Goal: Information Seeking & Learning: Learn about a topic

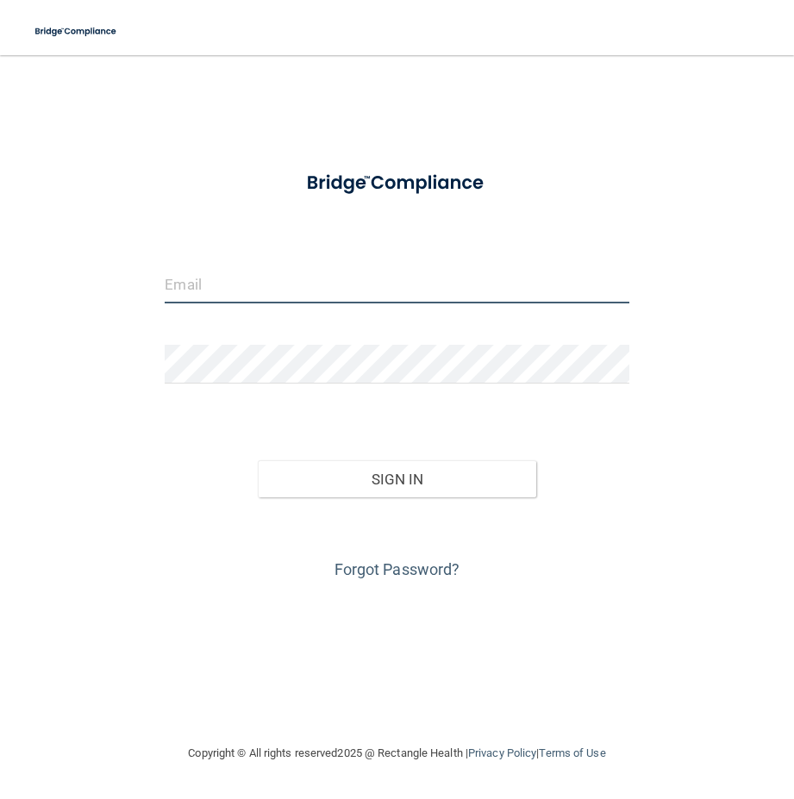
click at [208, 276] on input "email" at bounding box center [397, 284] width 464 height 39
click at [305, 284] on input "email" at bounding box center [397, 284] width 464 height 39
click at [258, 461] on button "Sign In" at bounding box center [397, 480] width 279 height 38
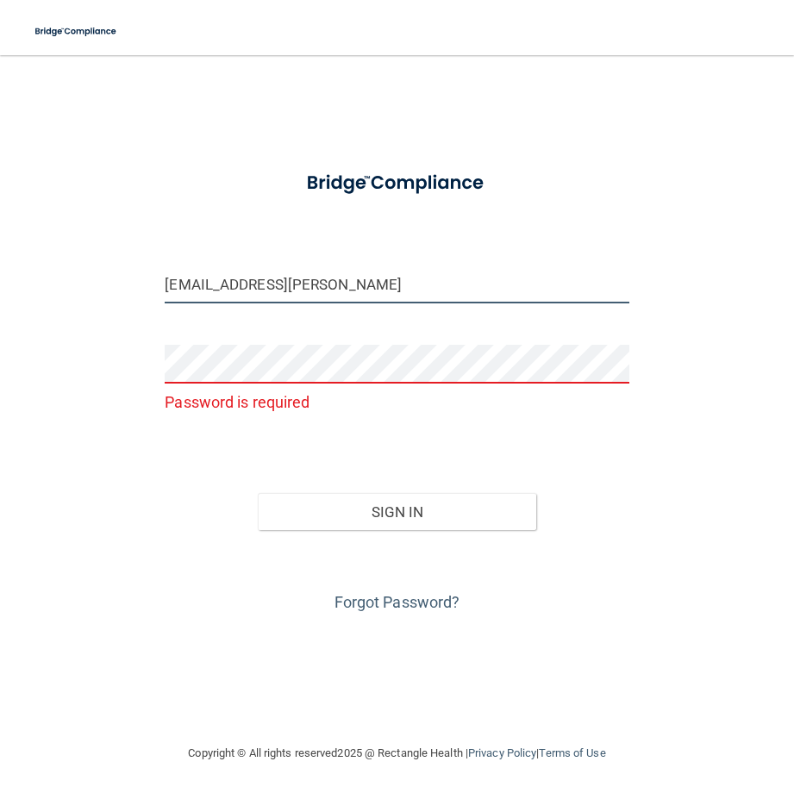
type input "[EMAIL_ADDRESS][PERSON_NAME][DOMAIN_NAME]"
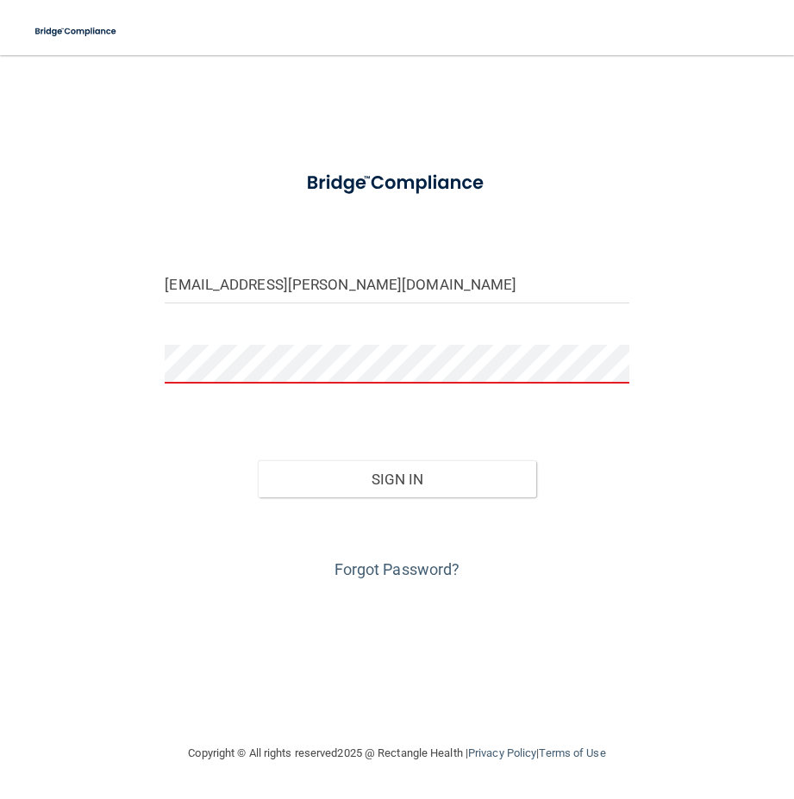
click at [258, 461] on button "Sign In" at bounding box center [397, 480] width 279 height 38
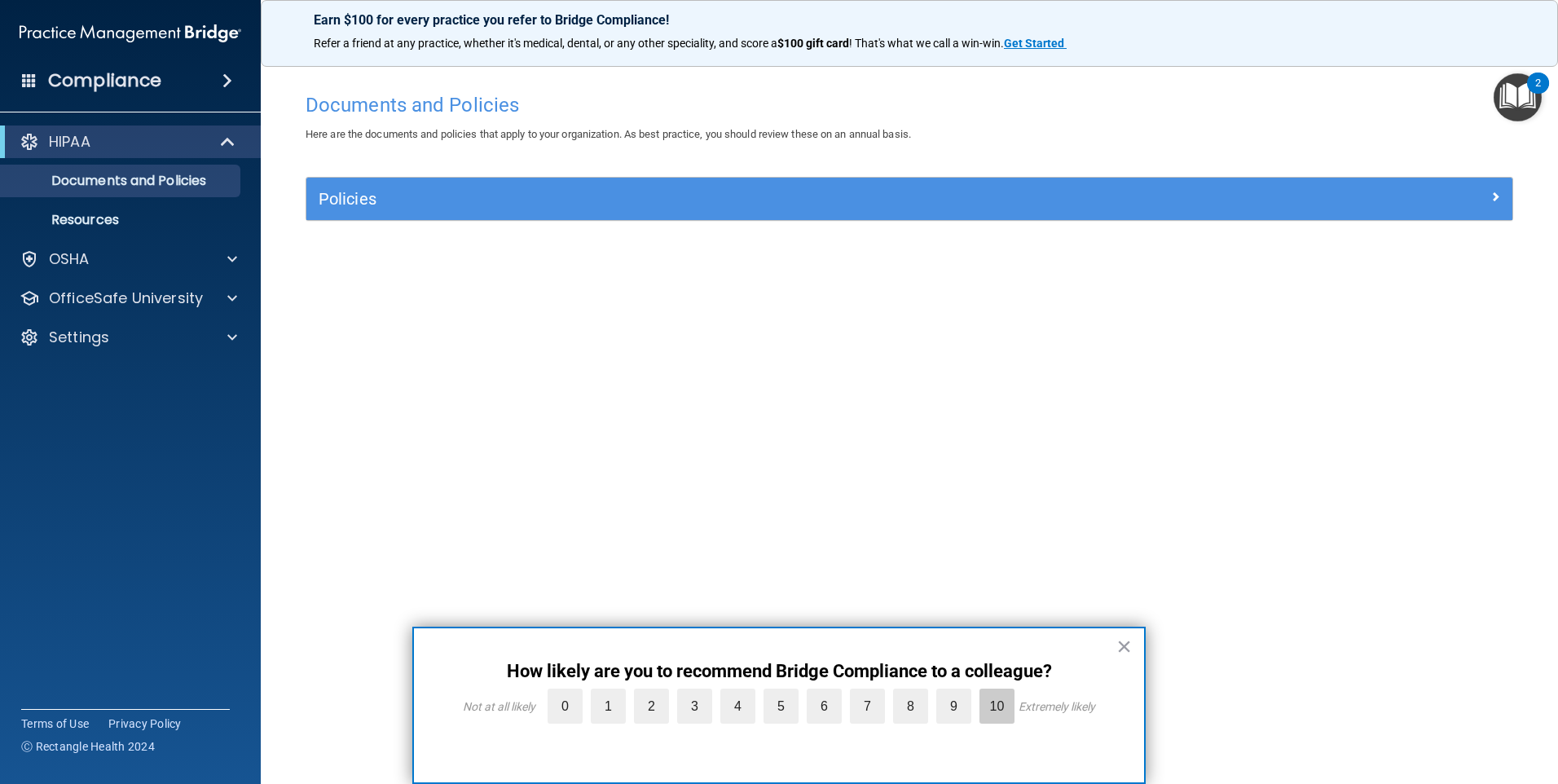
click at [749, 701] on label "10" at bounding box center [997, 706] width 35 height 35
click at [749, 692] on input "10" at bounding box center [959, 692] width 0 height 0
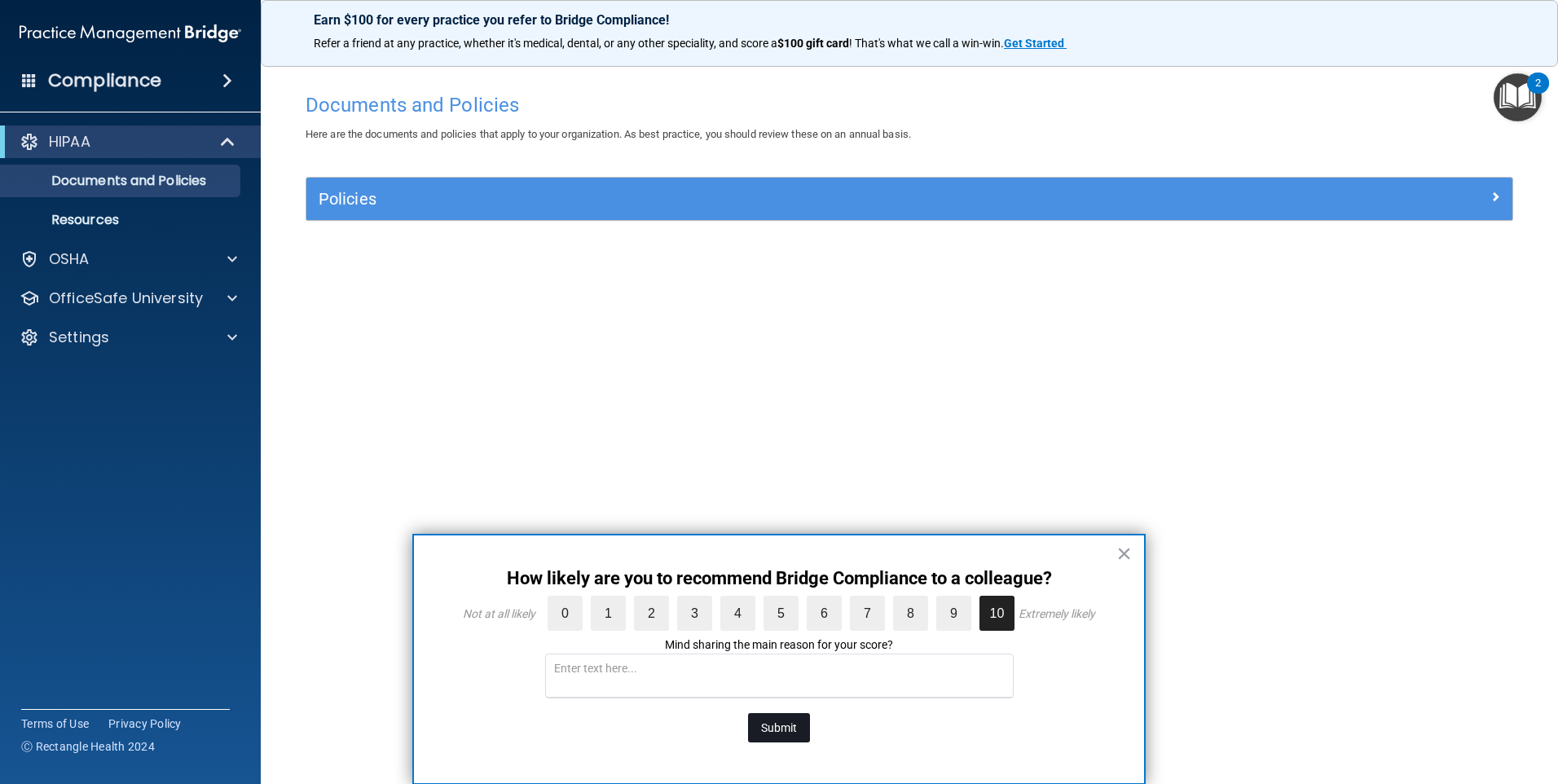
click at [749, 715] on button "Submit" at bounding box center [779, 727] width 62 height 29
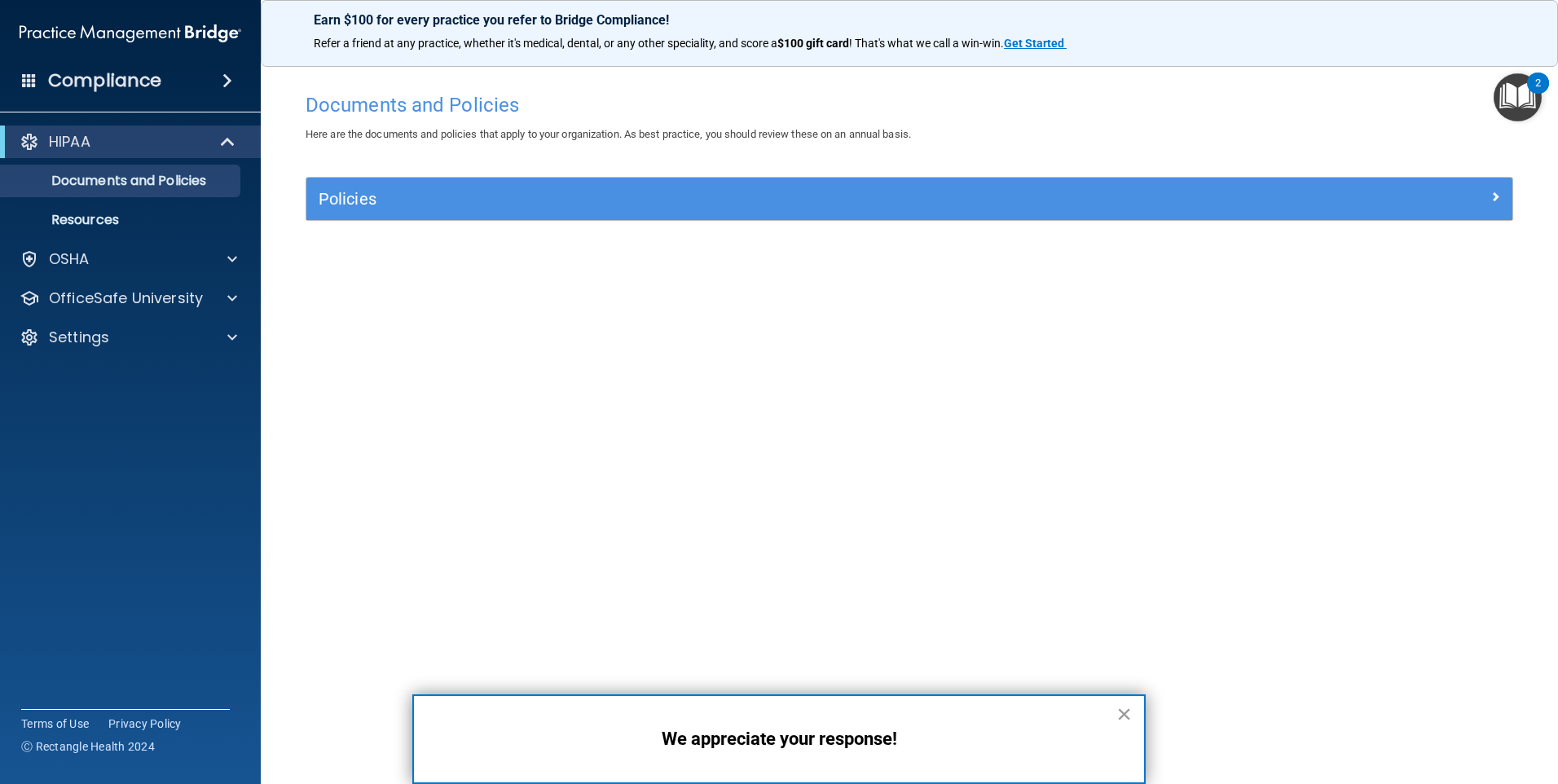
click at [749, 715] on button "×" at bounding box center [1124, 714] width 15 height 26
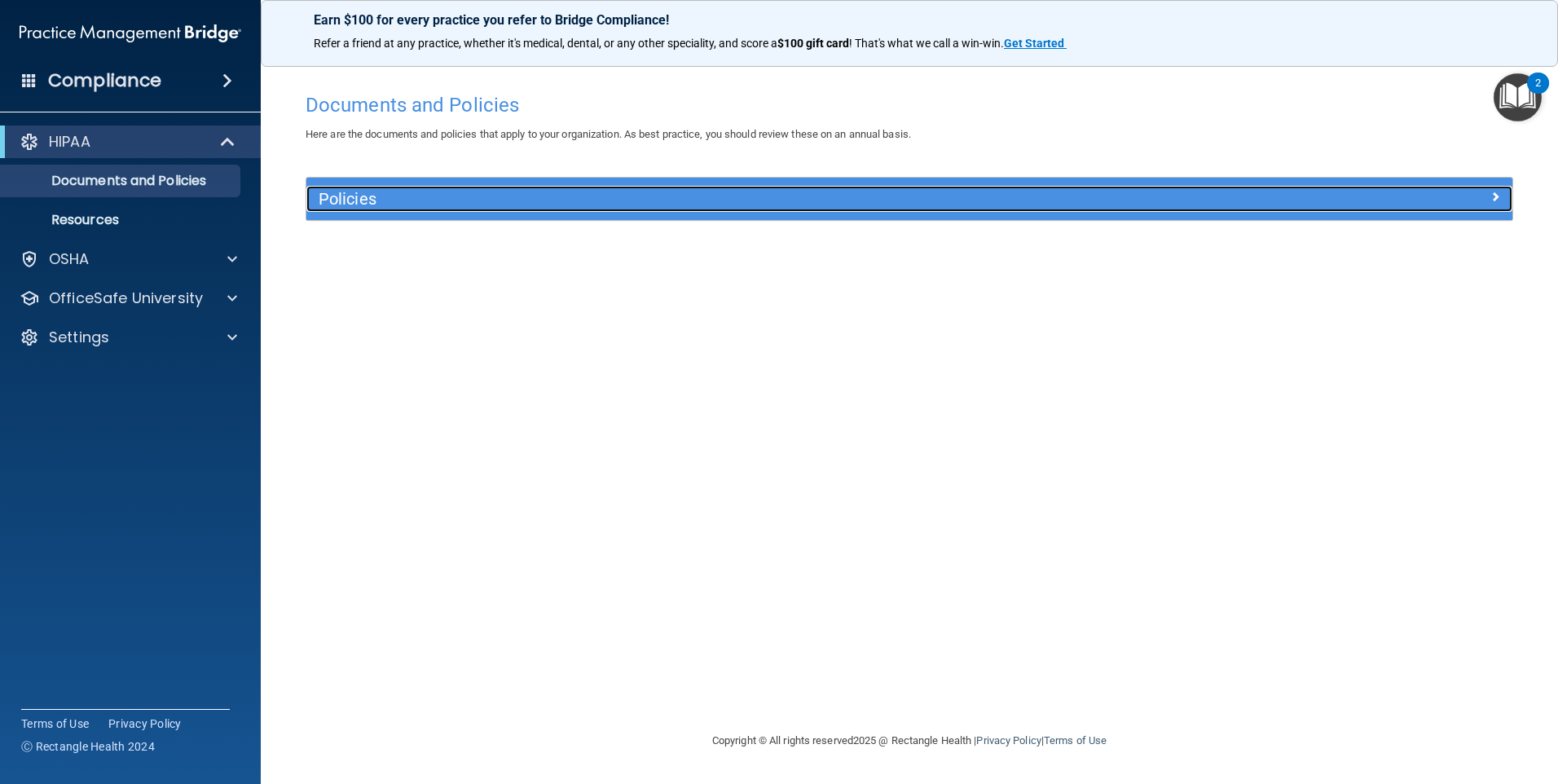
click at [507, 201] on h5 "Policies" at bounding box center [758, 198] width 880 height 18
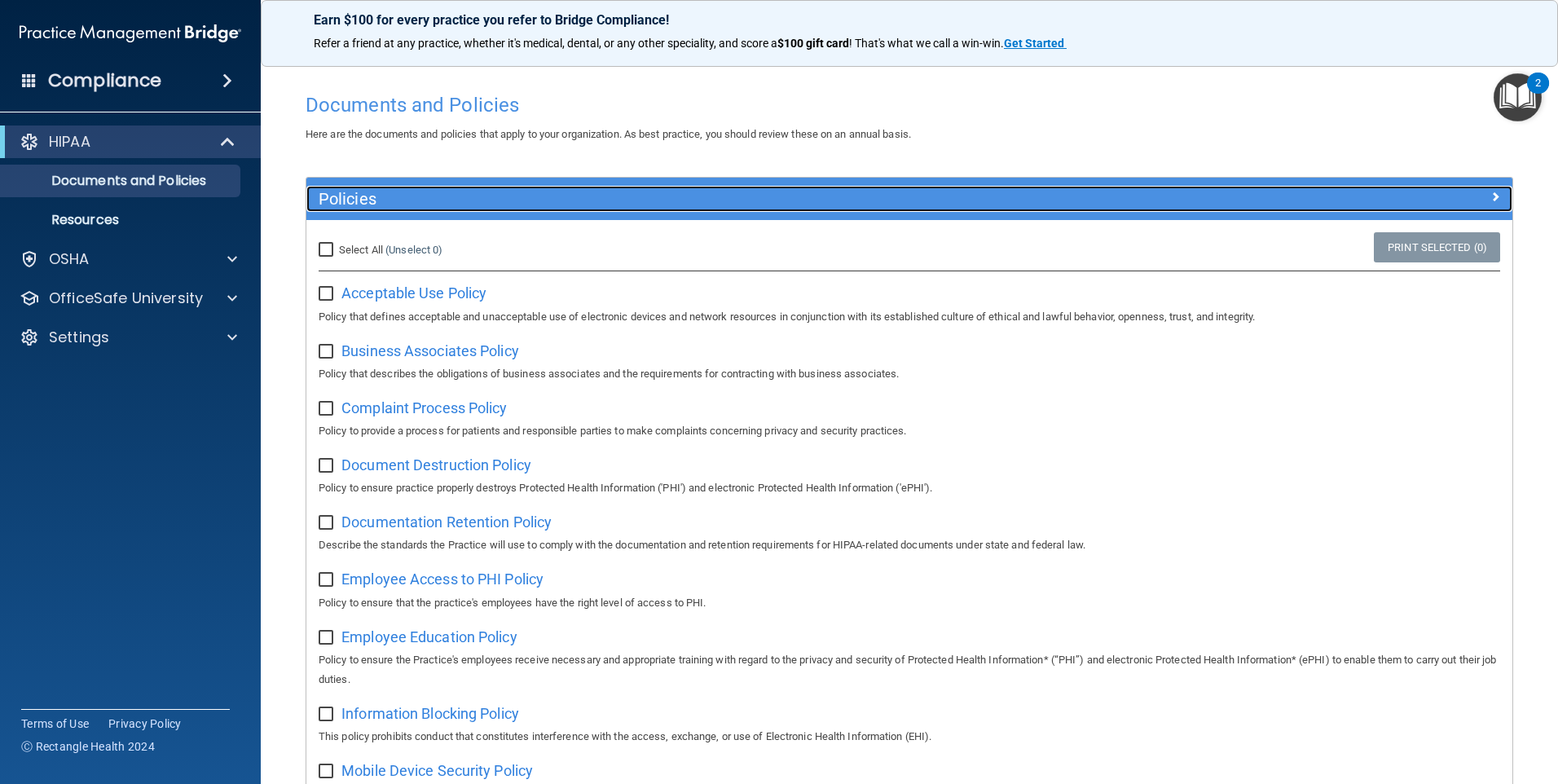
click at [507, 201] on h5 "Policies" at bounding box center [758, 198] width 880 height 18
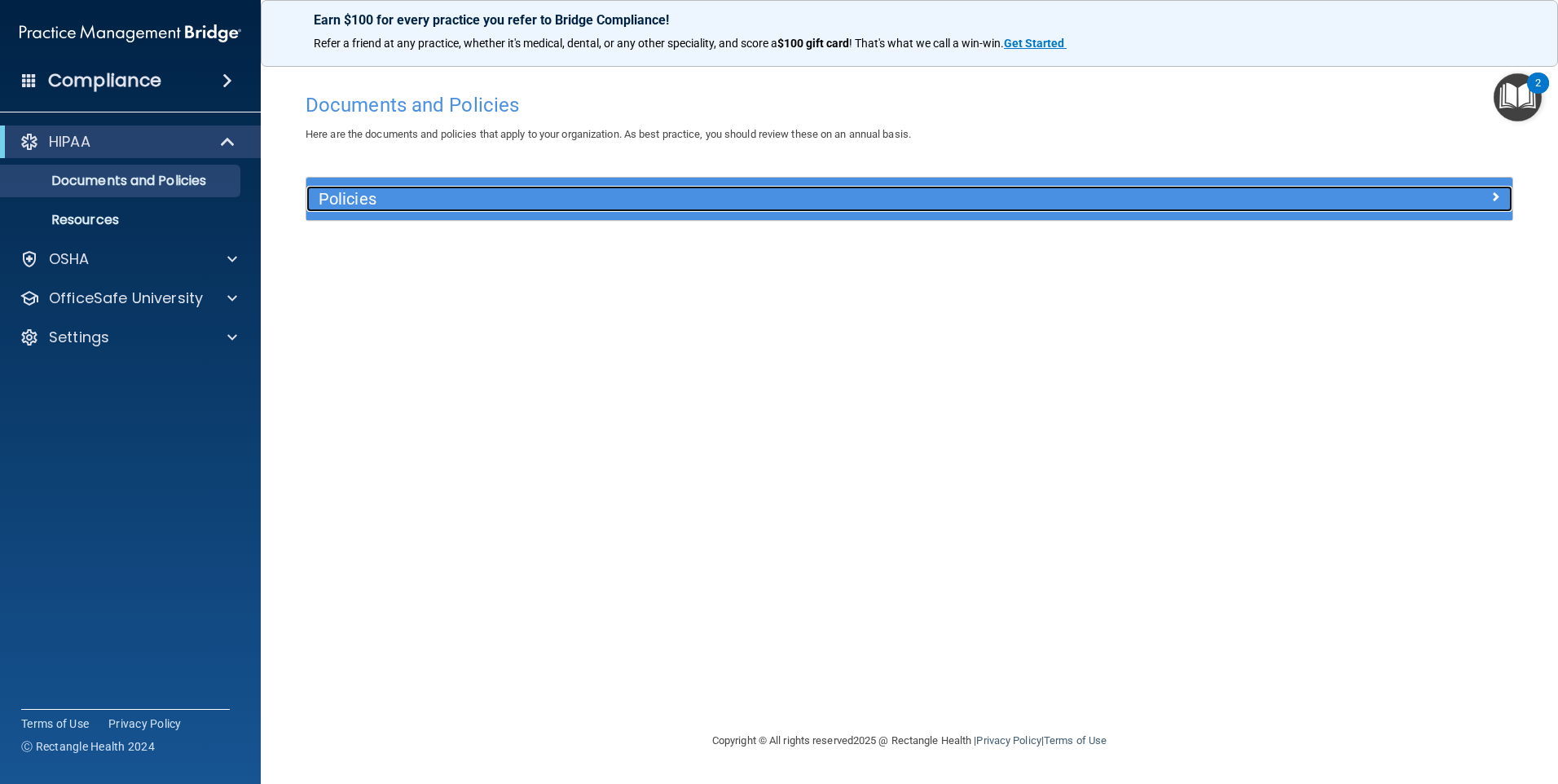
click at [376, 211] on div "Policies" at bounding box center [758, 199] width 904 height 26
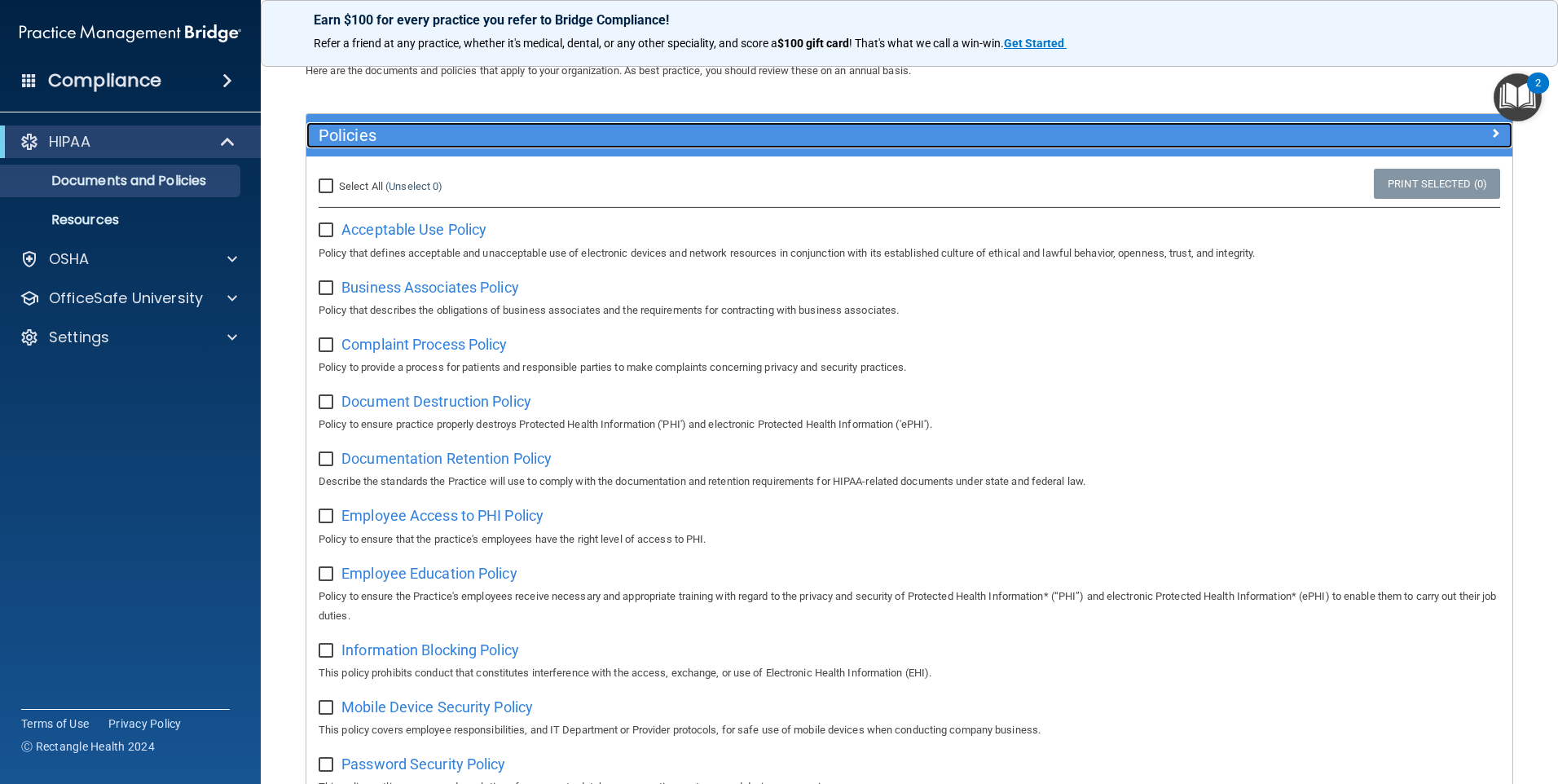
scroll to position [81, 0]
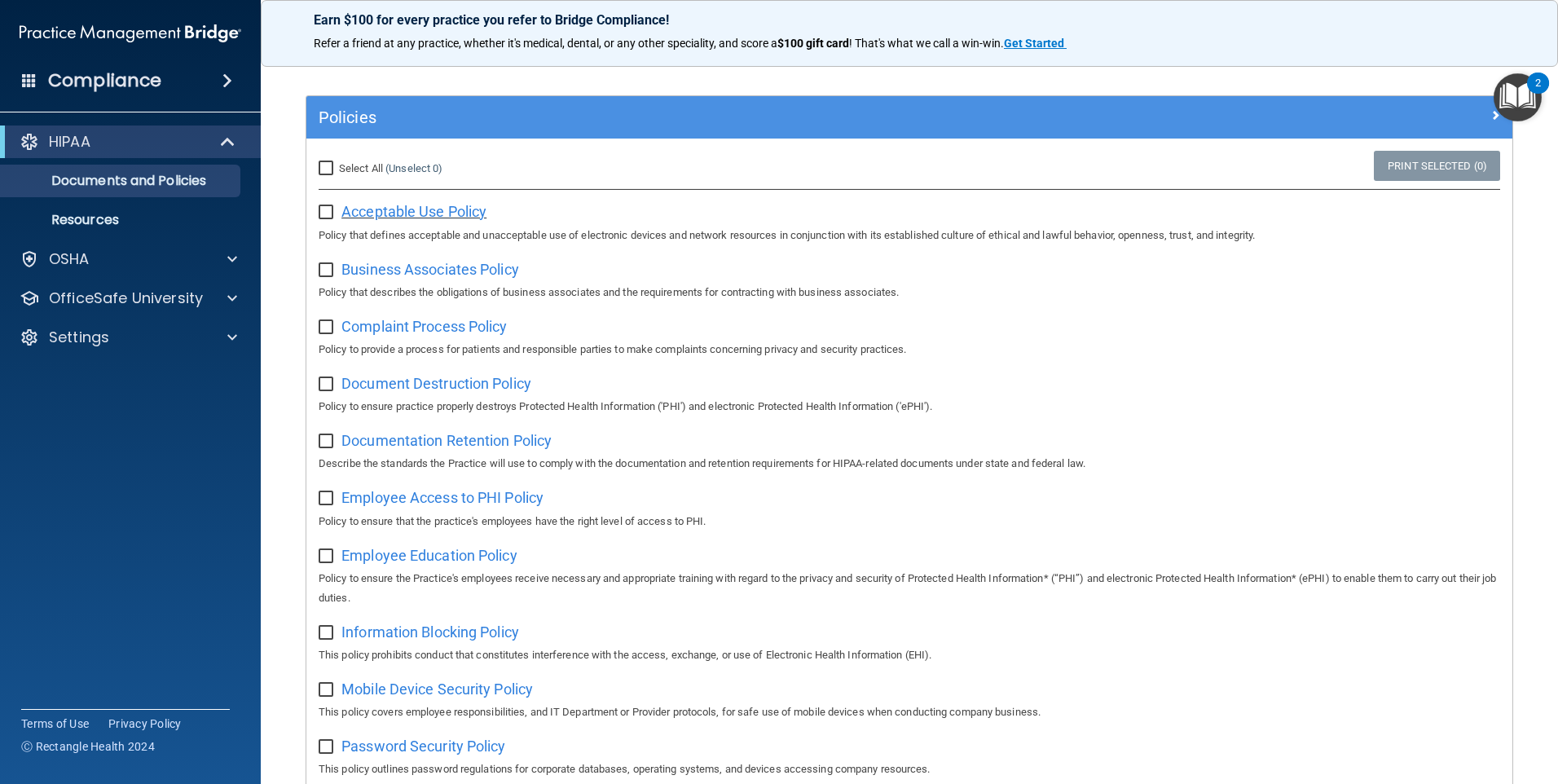
click at [439, 214] on span "Acceptable Use Policy" at bounding box center [414, 212] width 146 height 17
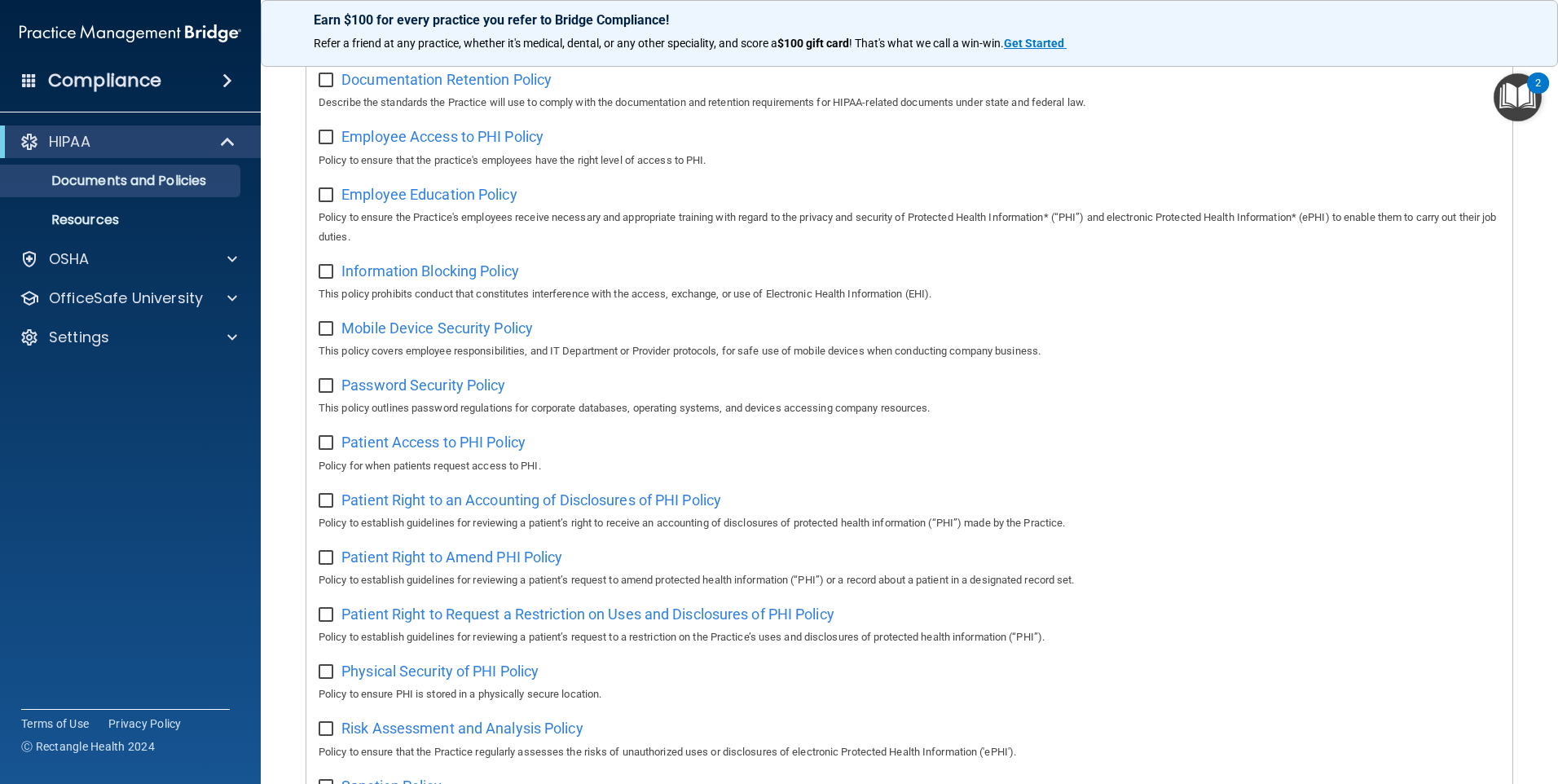
scroll to position [0, 0]
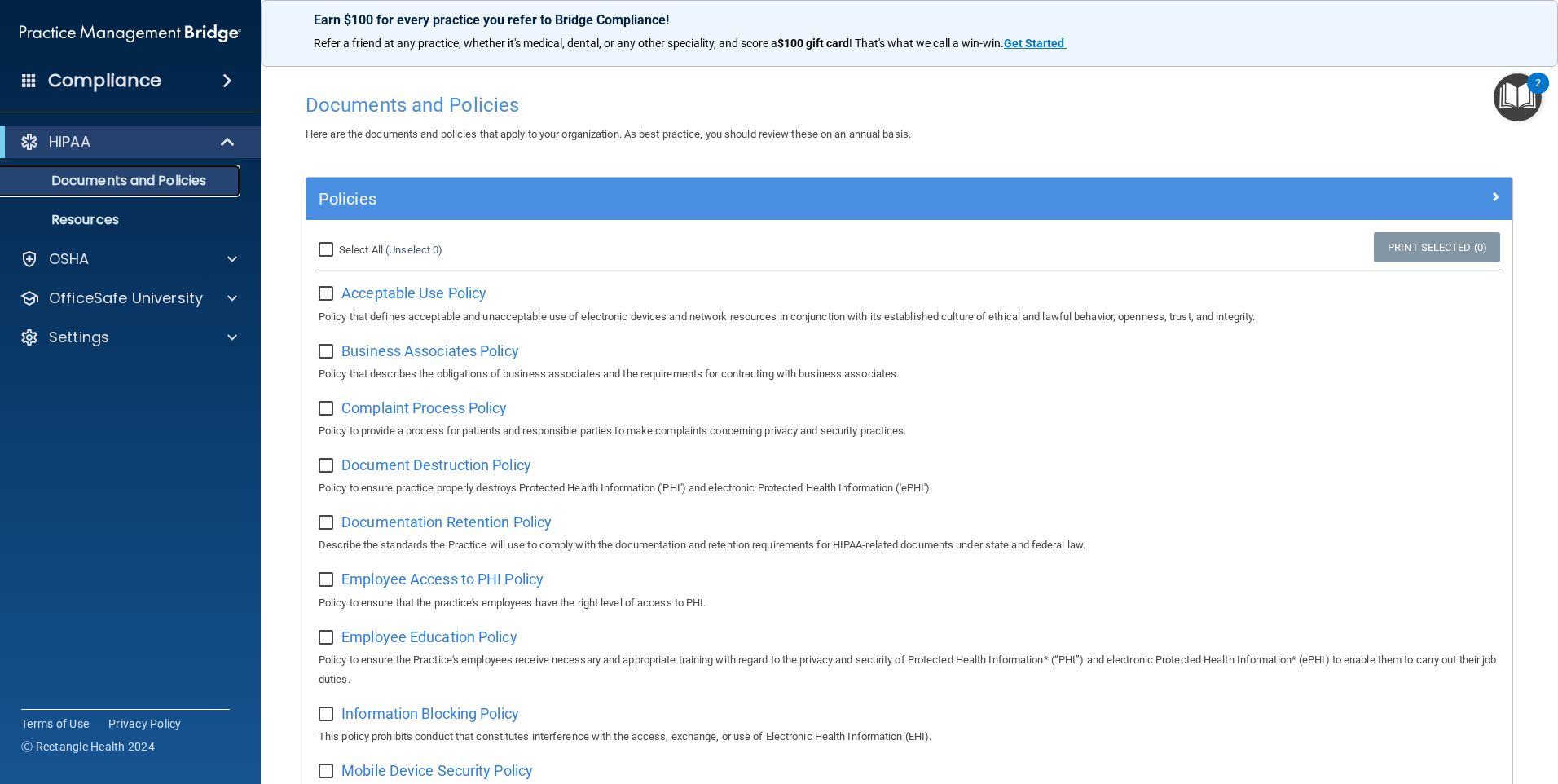
click at [111, 180] on p "Documents and Policies" at bounding box center [121, 180] width 222 height 16
click at [110, 215] on p "Resources" at bounding box center [121, 219] width 222 height 16
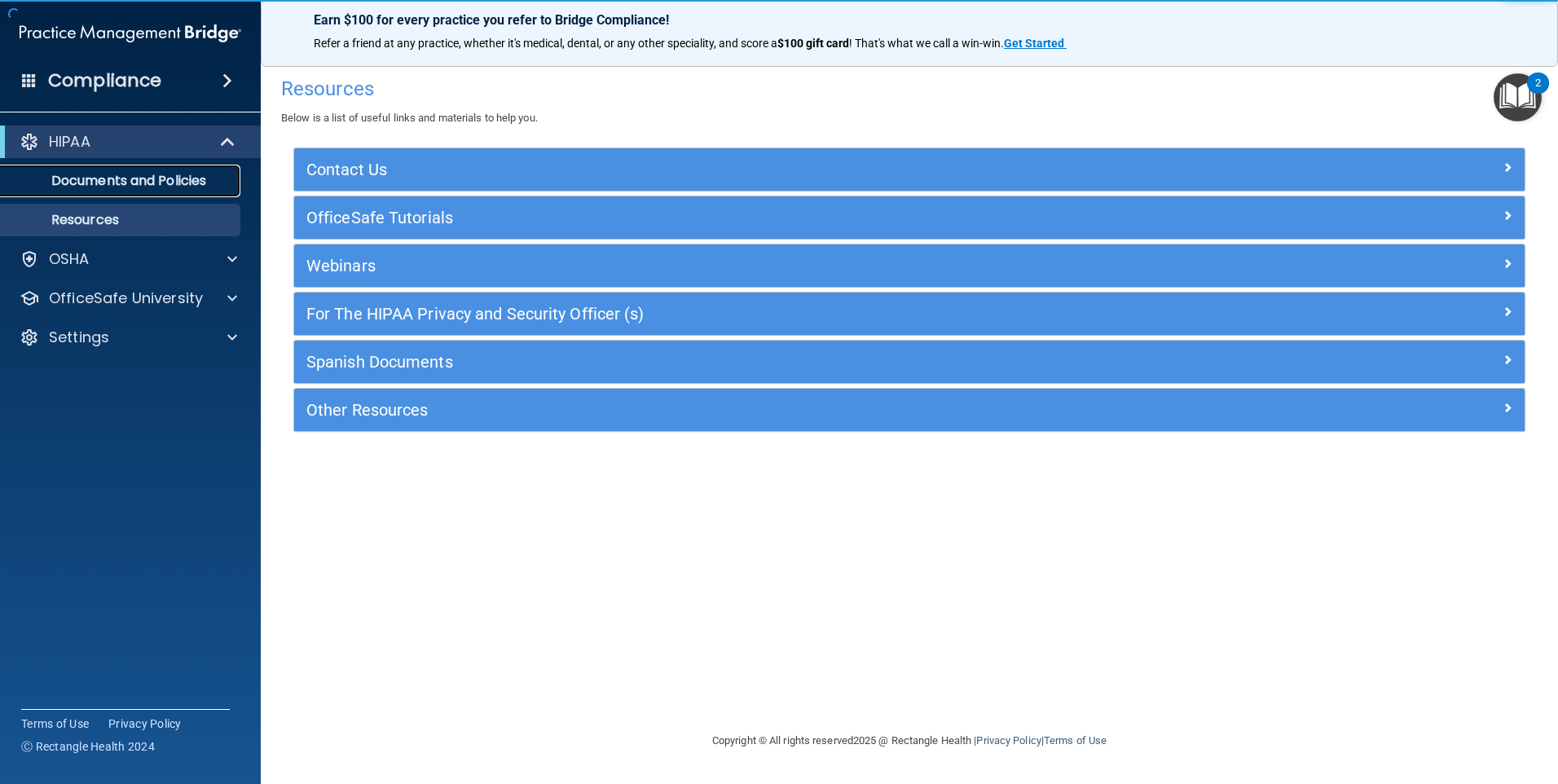
click at [129, 180] on p "Documents and Policies" at bounding box center [121, 180] width 222 height 16
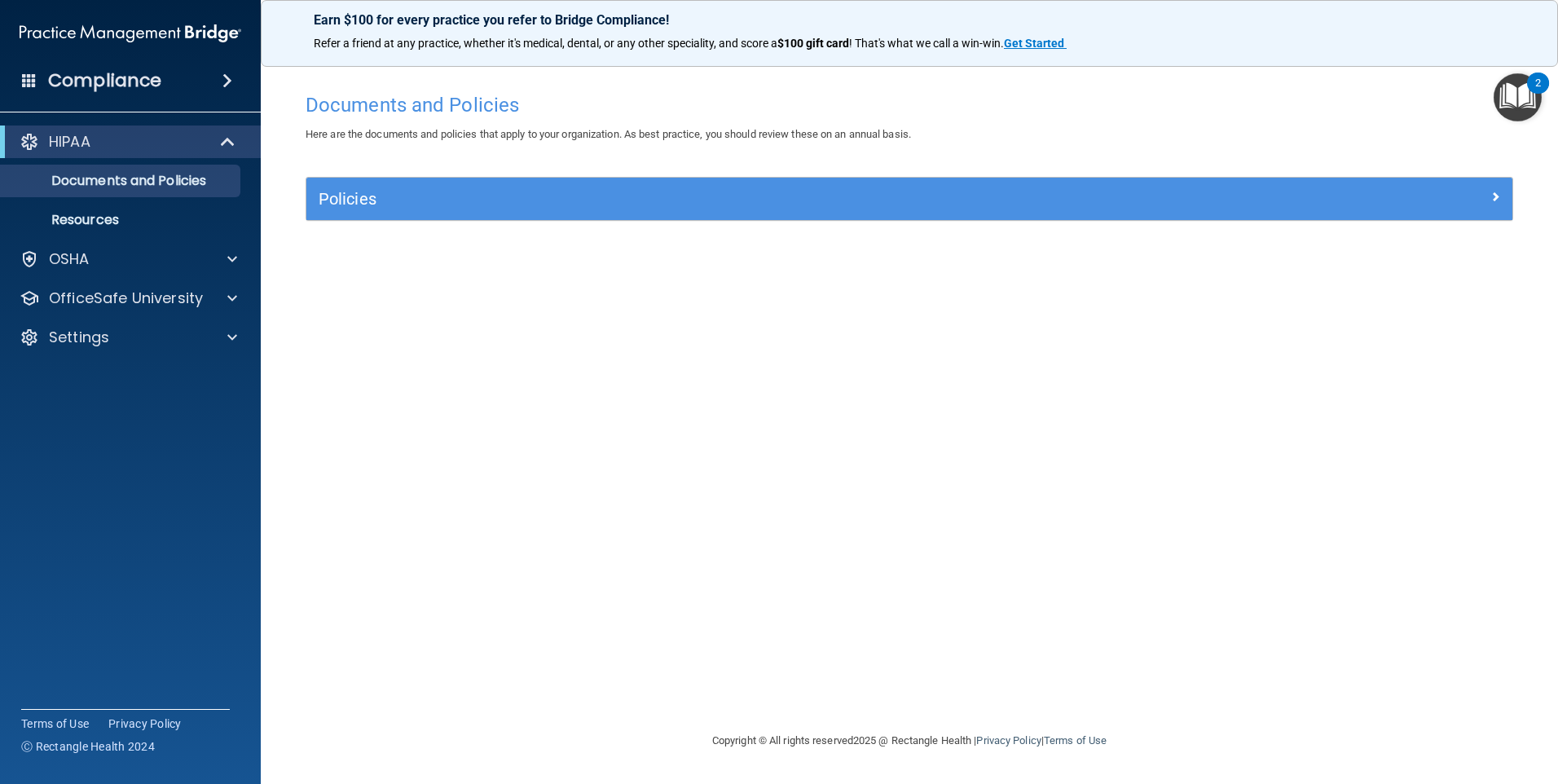
click at [749, 79] on img "Open Resource Center, 2 new notifications" at bounding box center [1517, 97] width 48 height 48
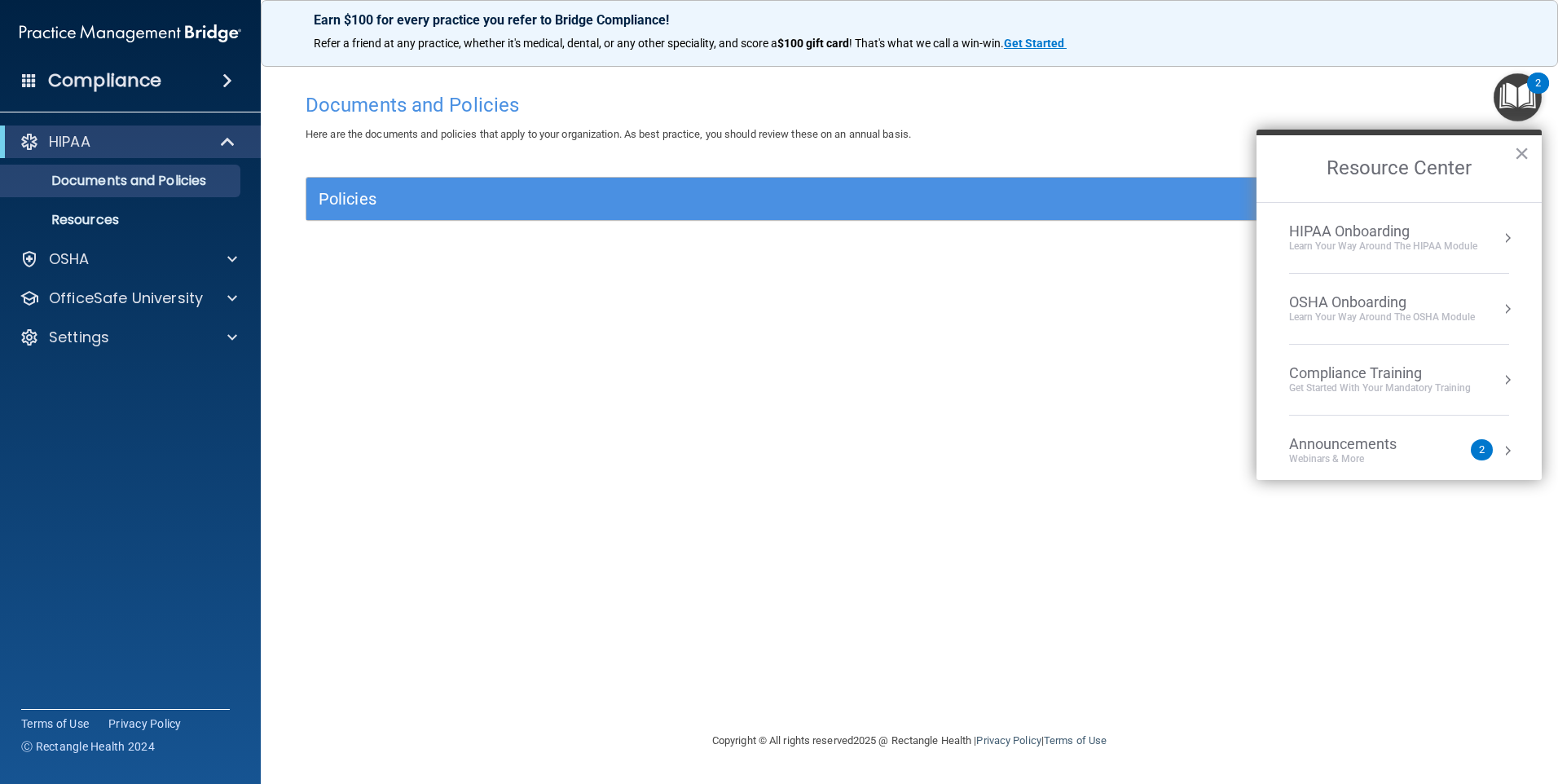
click at [749, 248] on div "Learn Your Way around the HIPAA module" at bounding box center [1382, 247] width 188 height 14
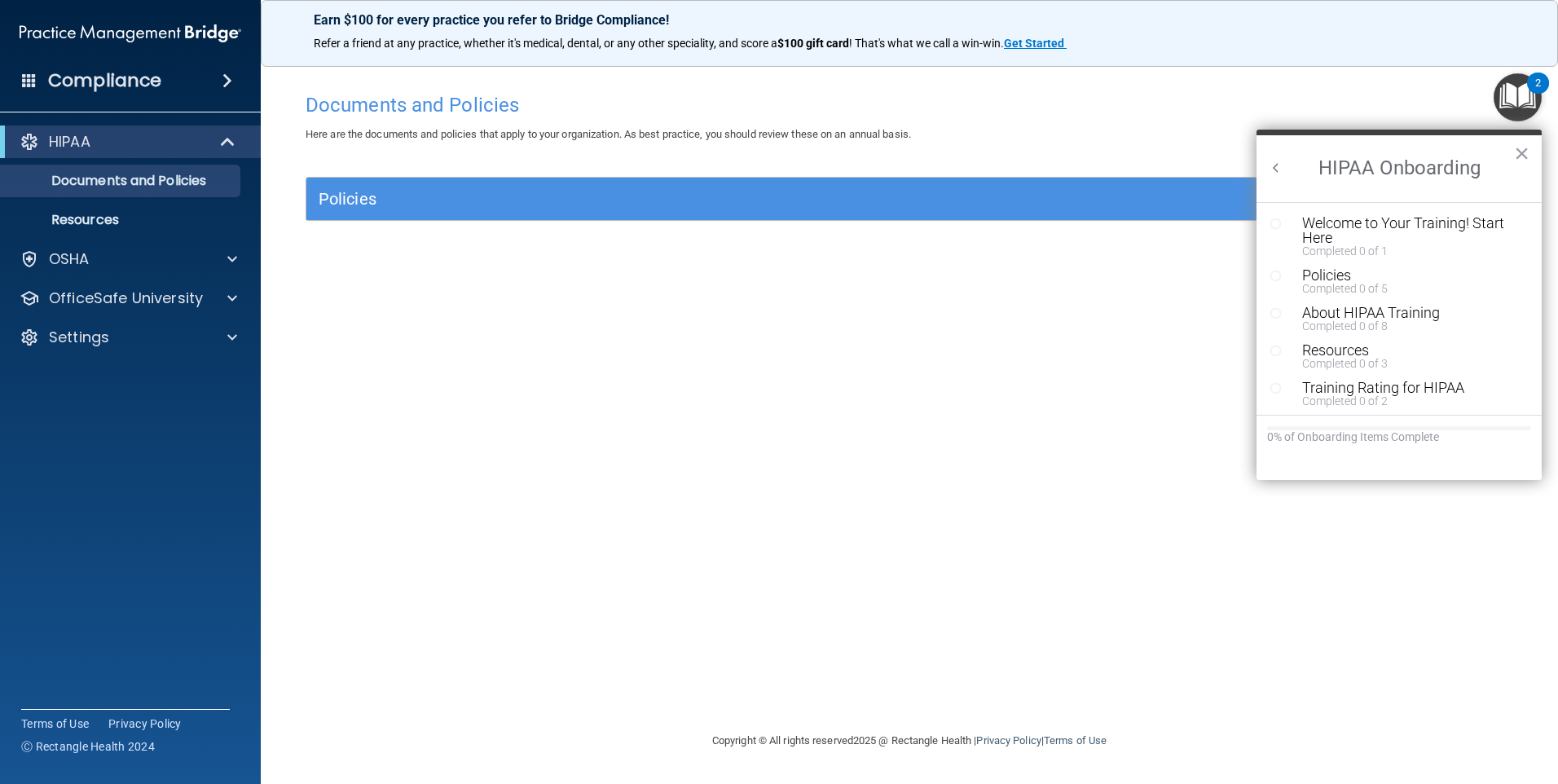
click at [575, 322] on div "Documents and Policies Here are the documents and policies that apply to your o…" at bounding box center [909, 408] width 1232 height 646
click at [573, 388] on div "Documents and Policies Here are the documents and policies that apply to your o…" at bounding box center [909, 408] width 1232 height 646
click at [418, 422] on div "Documents and Policies Here are the documents and policies that apply to your o…" at bounding box center [909, 408] width 1232 height 646
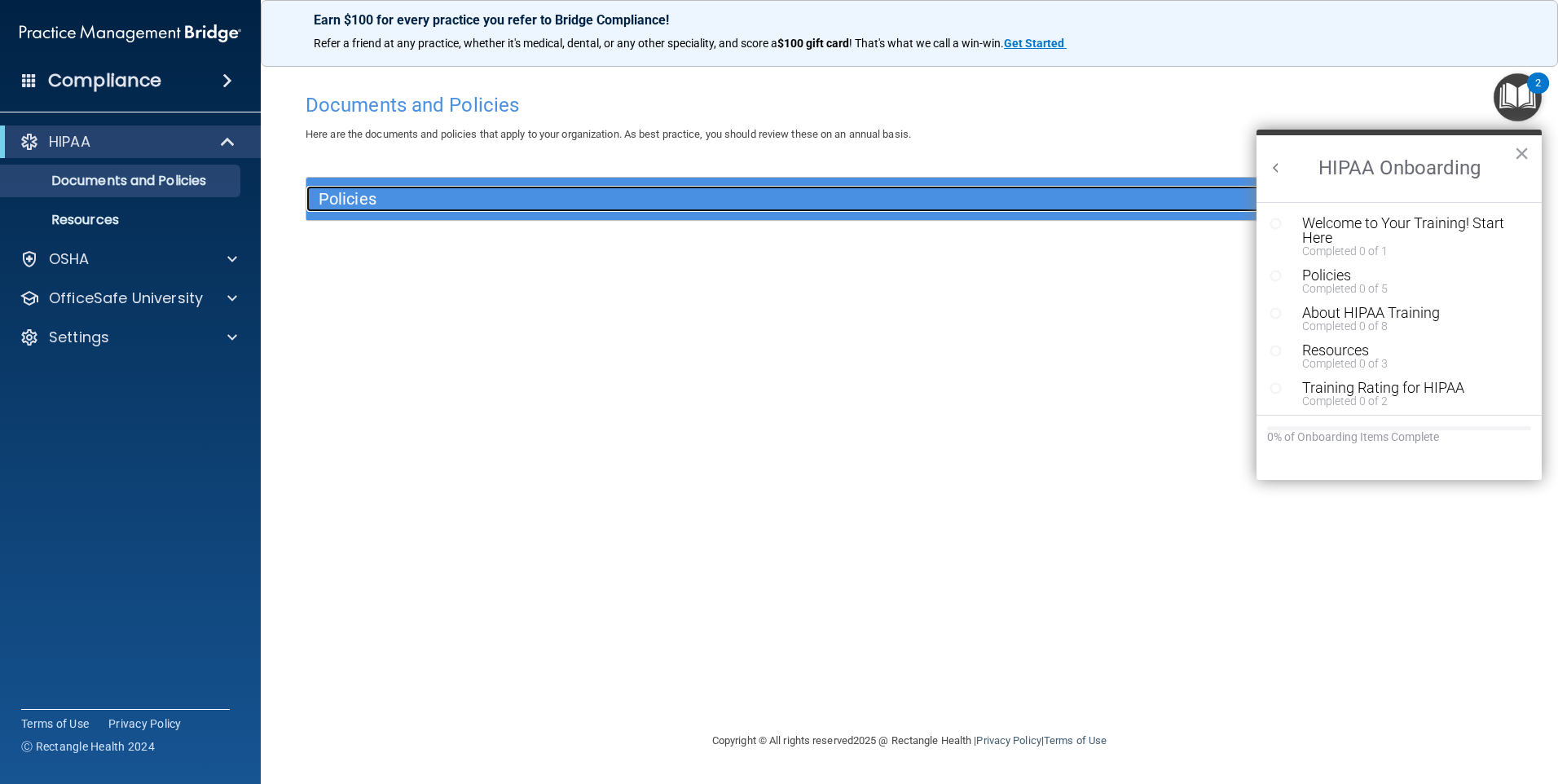
click at [407, 198] on h5 "Policies" at bounding box center [758, 198] width 880 height 18
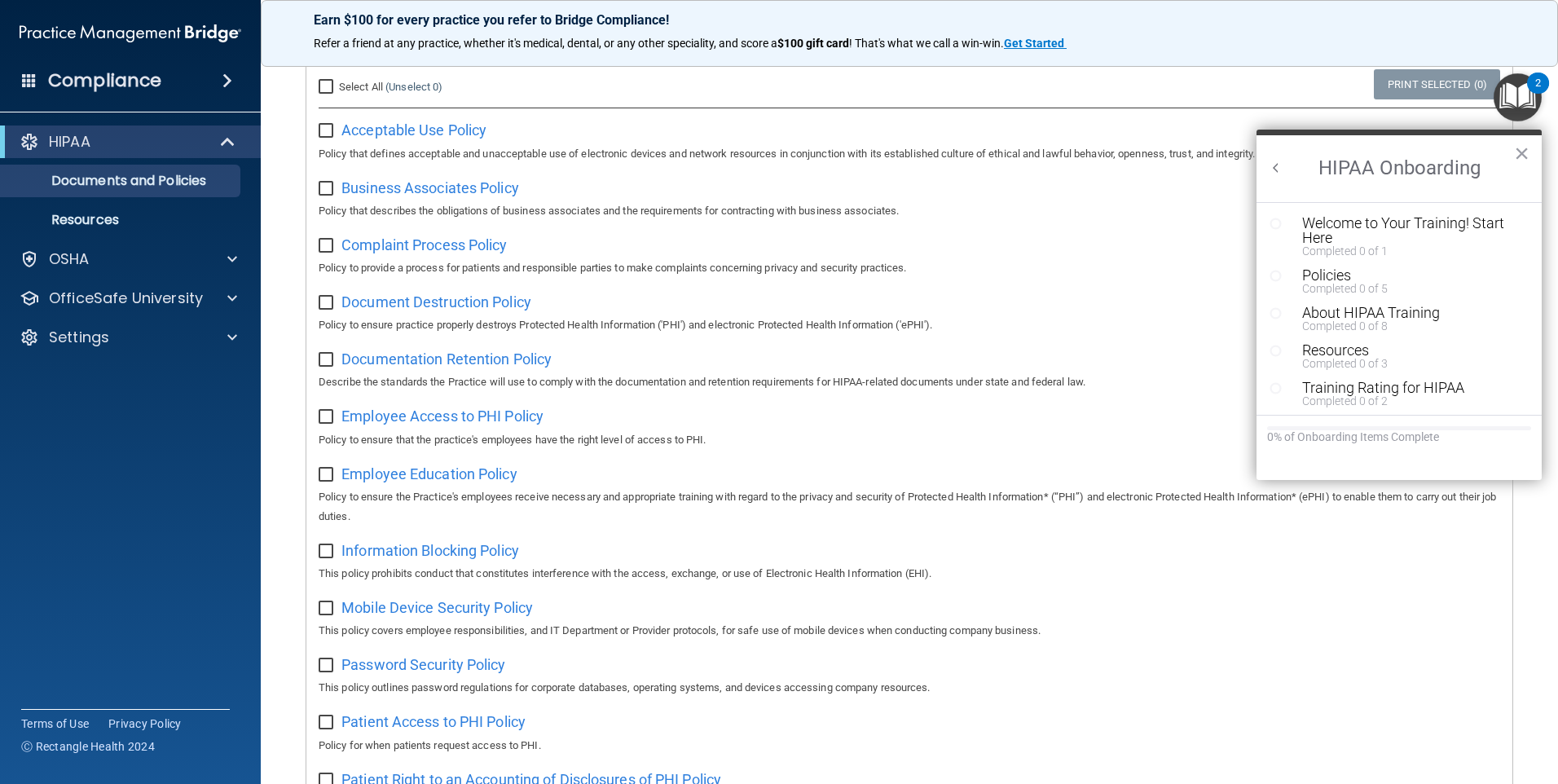
scroll to position [81, 0]
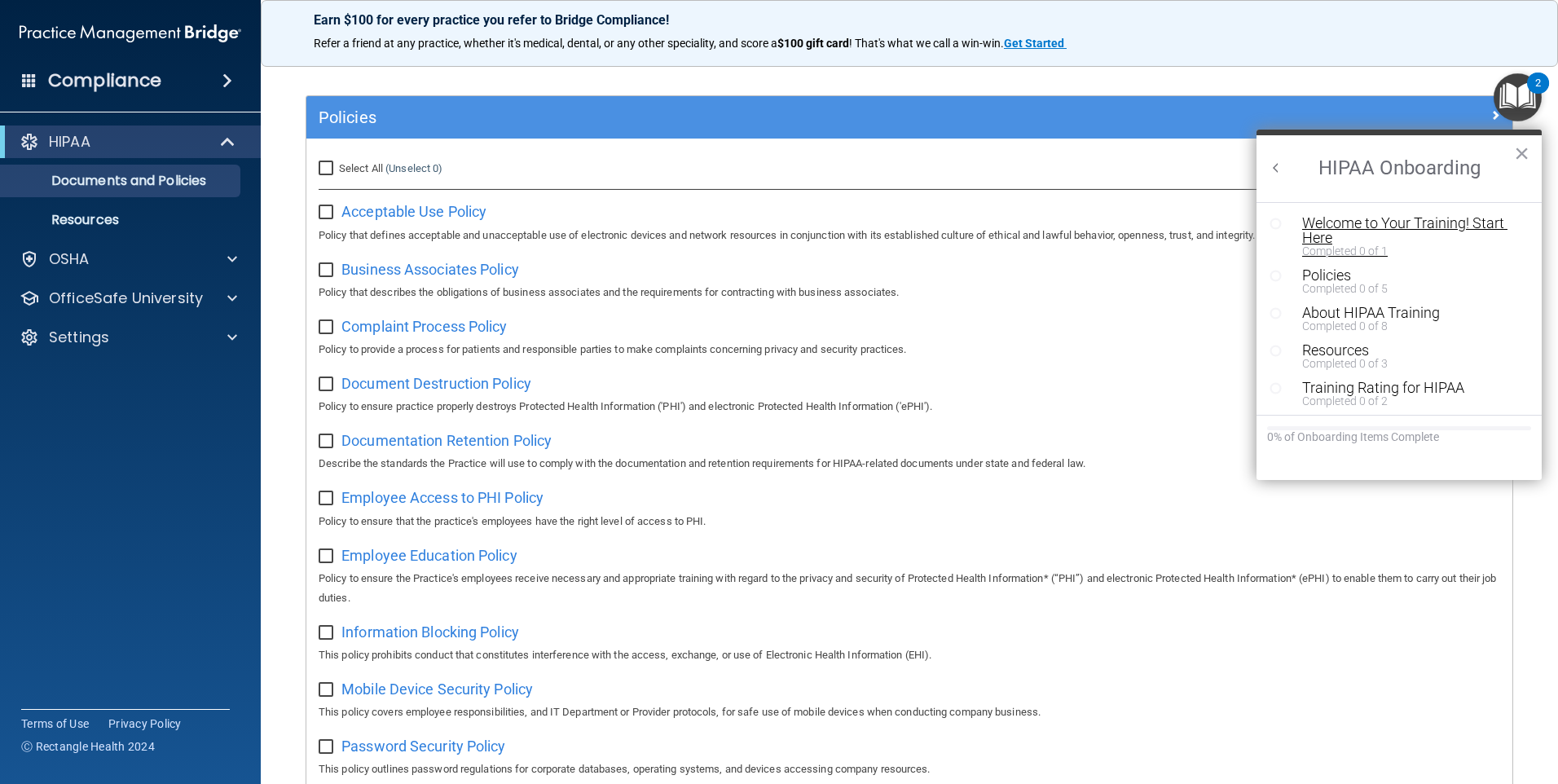
click at [749, 237] on div "Welcome to Your Training! Start Here" at bounding box center [1405, 230] width 206 height 29
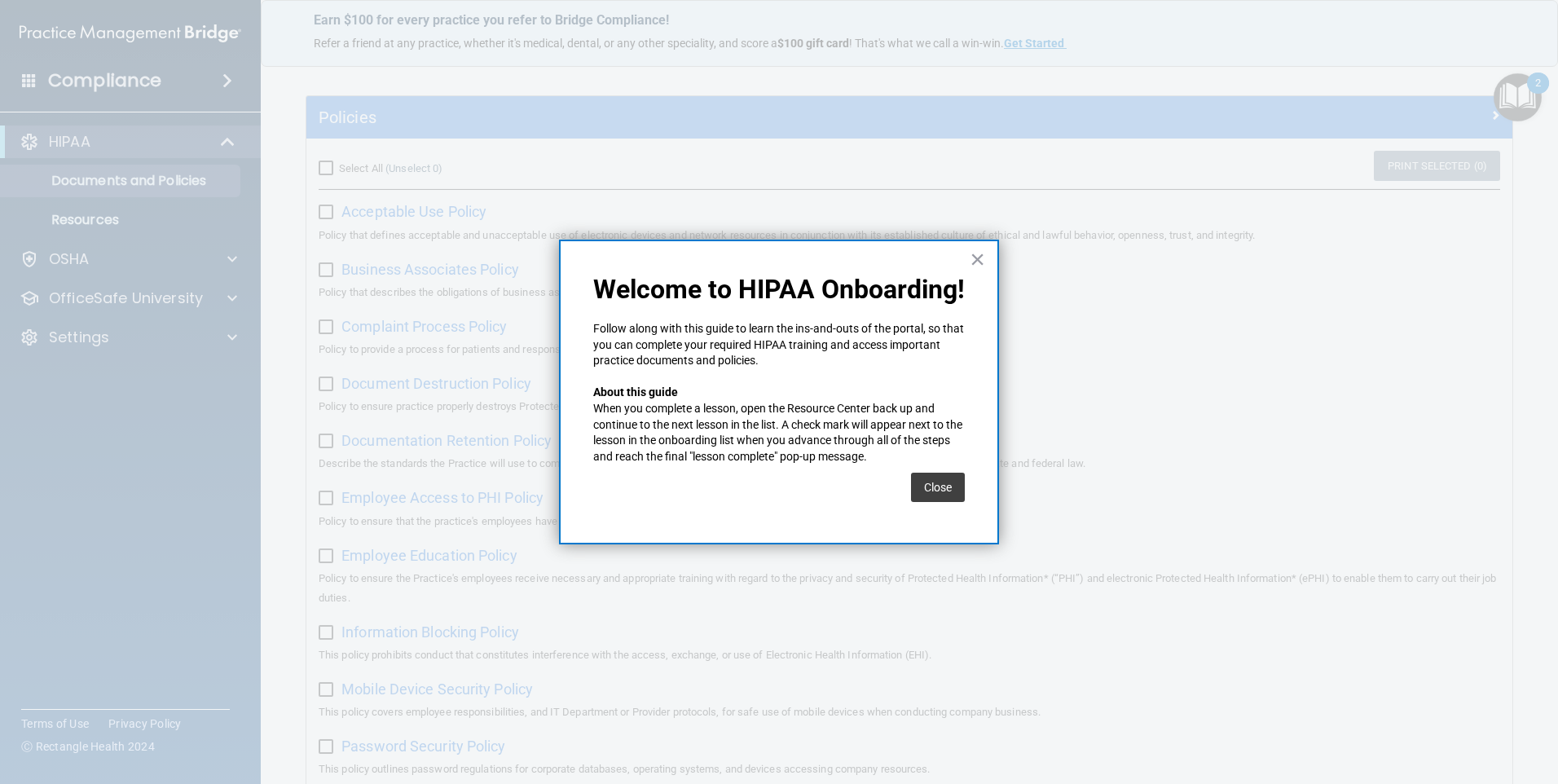
click at [749, 257] on button "×" at bounding box center [977, 259] width 15 height 26
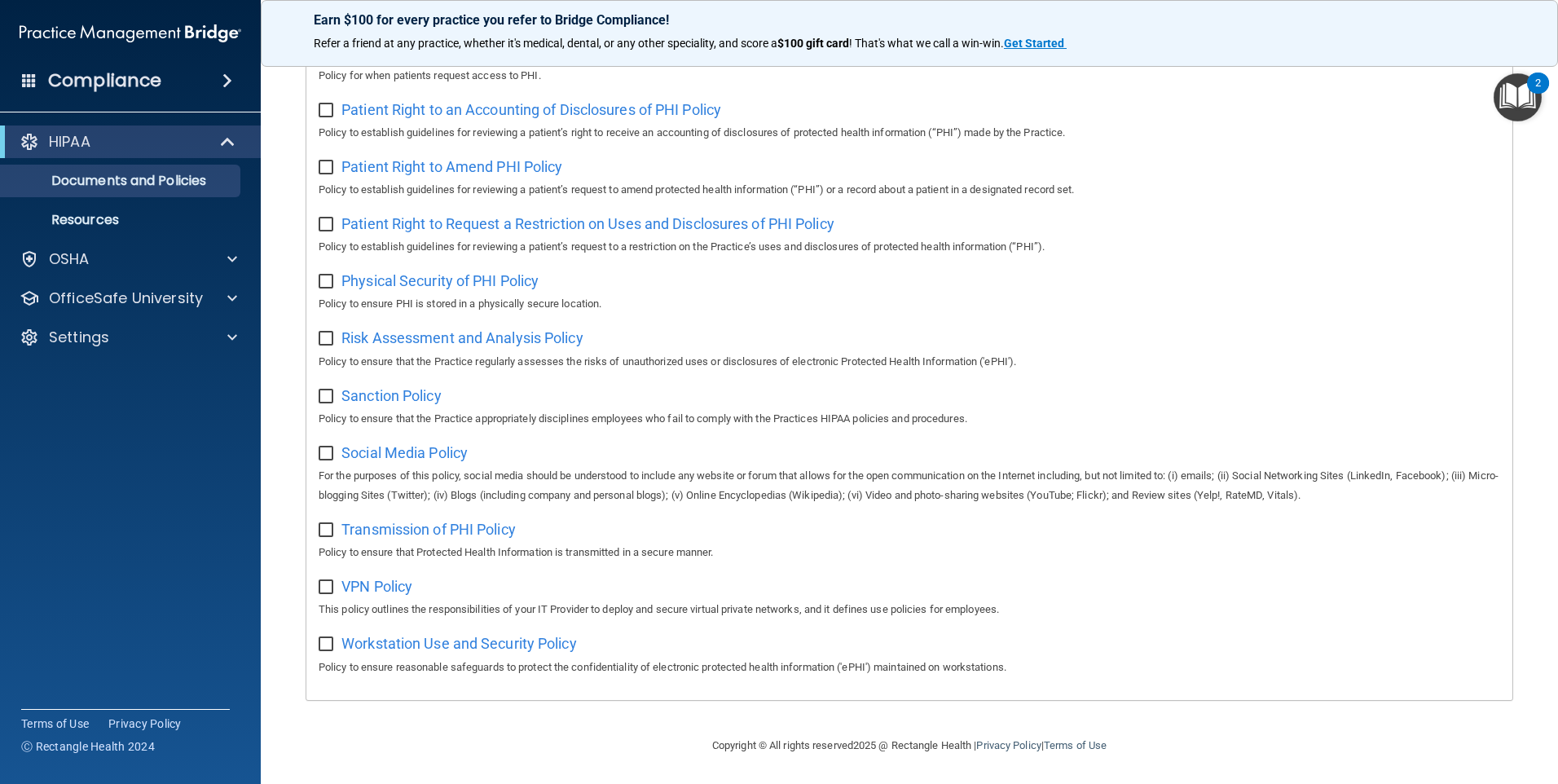
scroll to position [850, 0]
click at [749, 90] on img "Open Resource Center, 2 new notifications" at bounding box center [1517, 97] width 48 height 48
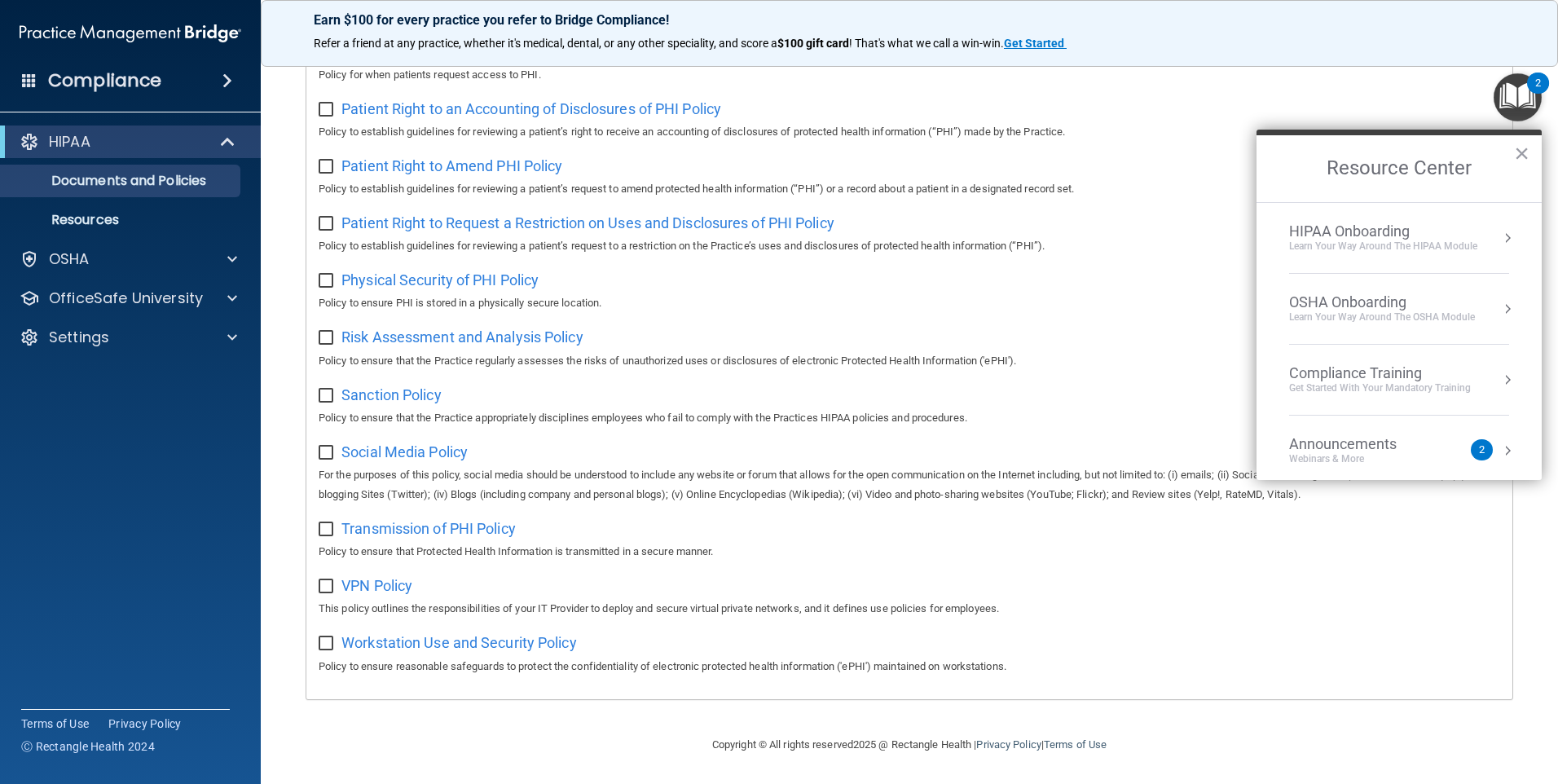
click at [749, 104] on div "Patient Right to an Accounting of Disclosures of PHI Policy Policy to establish…" at bounding box center [909, 118] width 1182 height 46
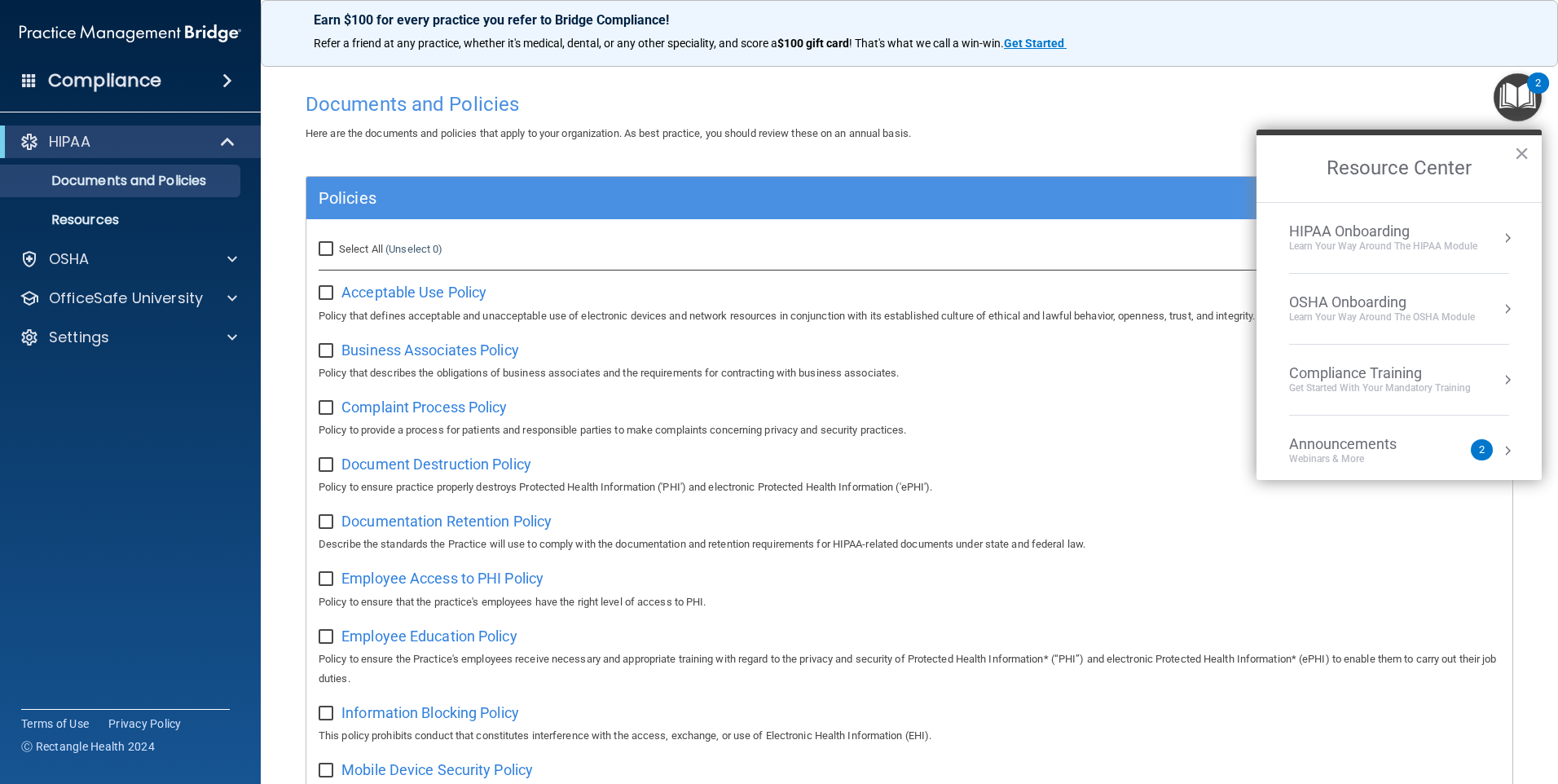
scroll to position [0, 0]
click at [271, 315] on main "Documents and Policies Here are the documents and policies that apply to your o…" at bounding box center [909, 418] width 1297 height 731
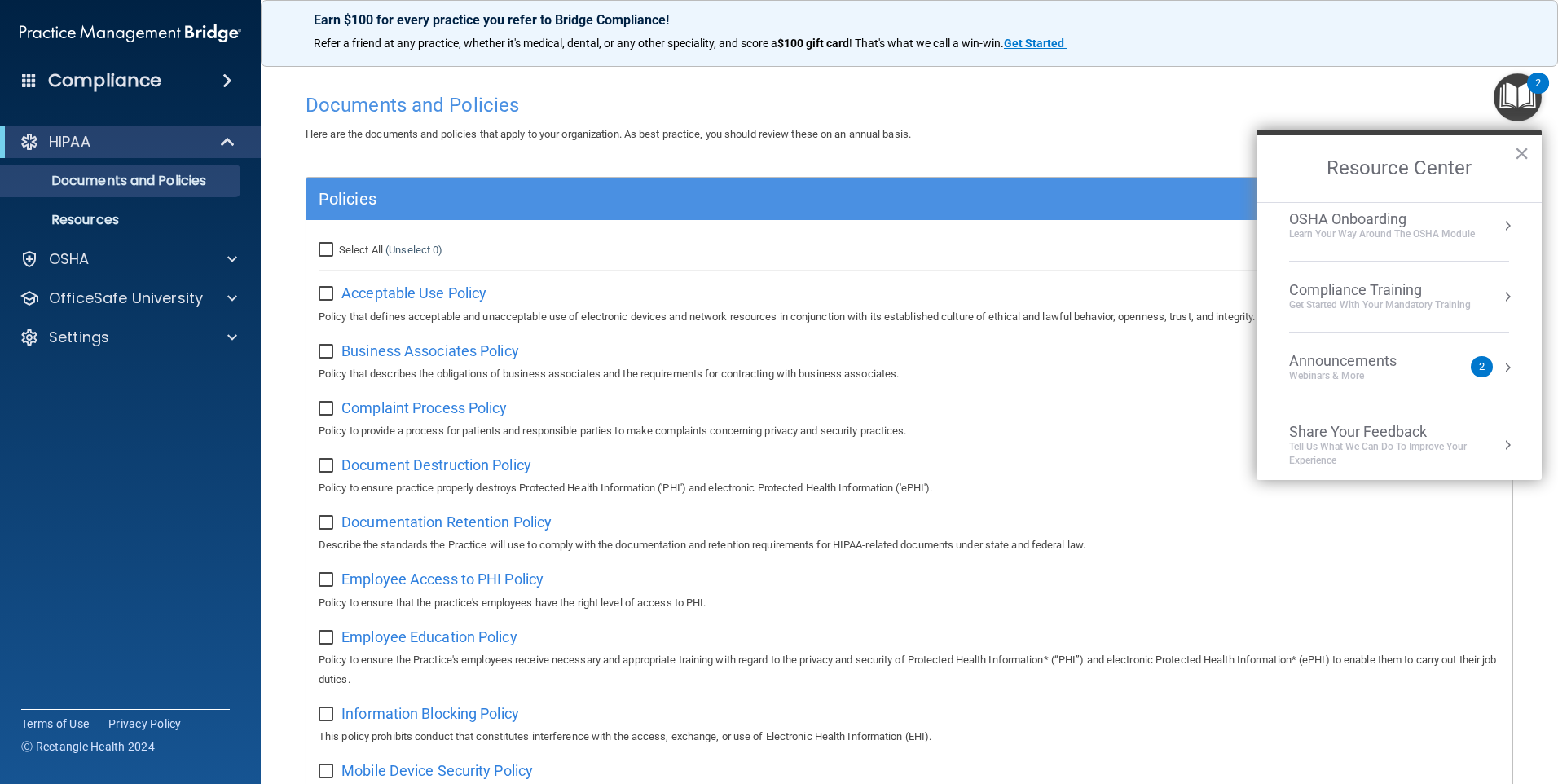
scroll to position [92, 0]
click at [749, 352] on div "Announcements" at bounding box center [1359, 352] width 140 height 18
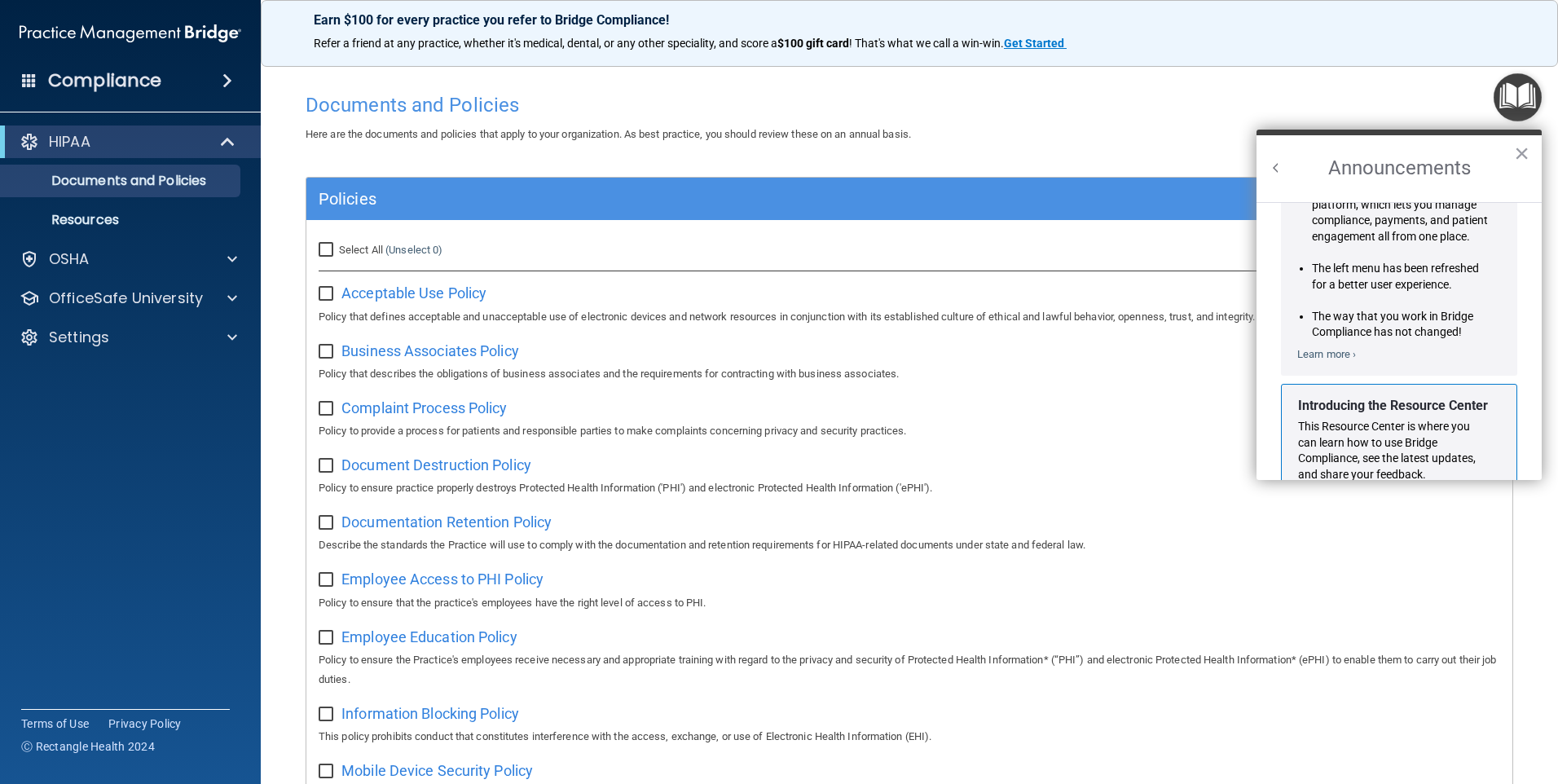
scroll to position [0, 0]
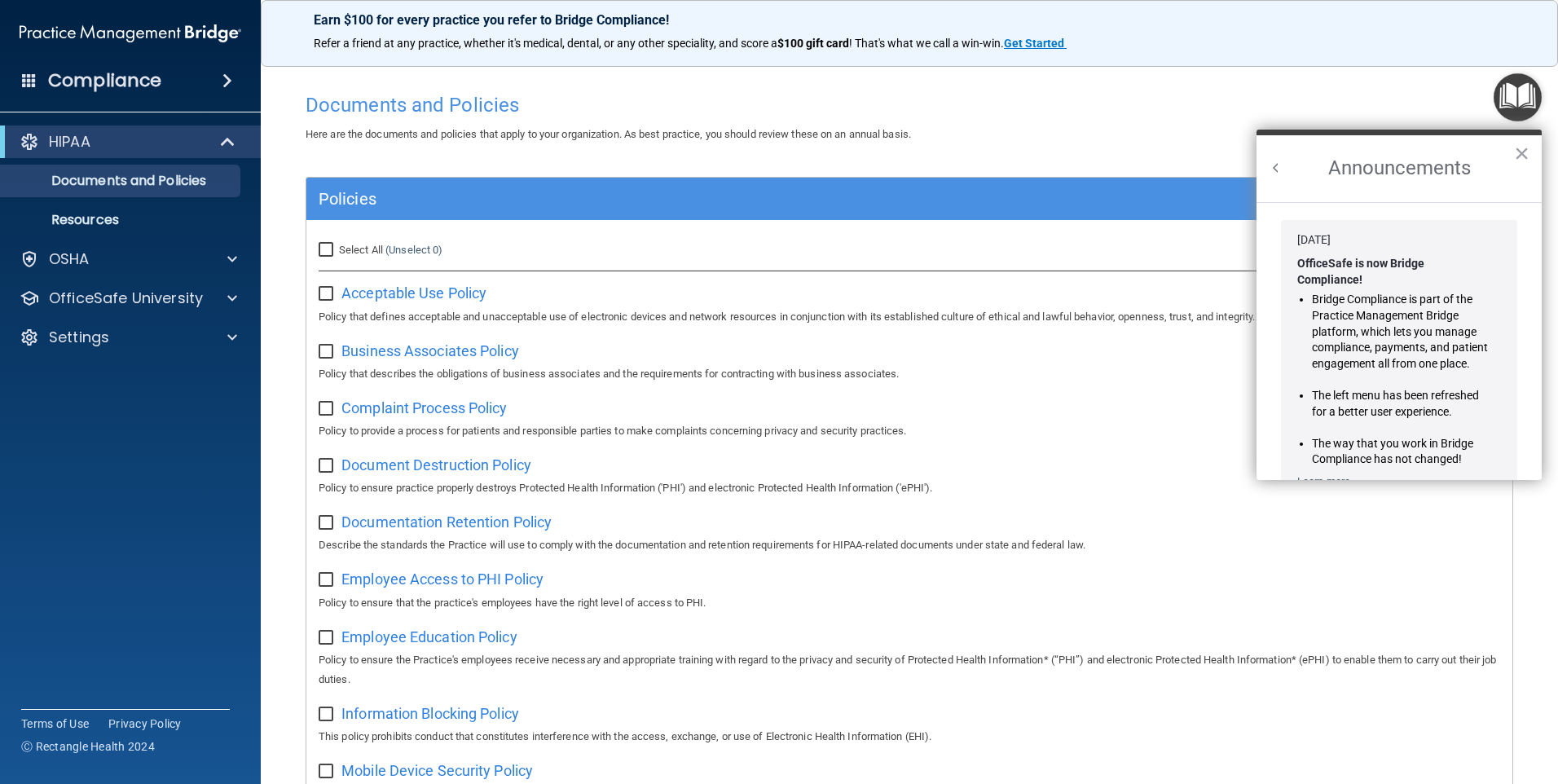
click at [749, 168] on button "Back to Resource Center Home" at bounding box center [1276, 167] width 16 height 16
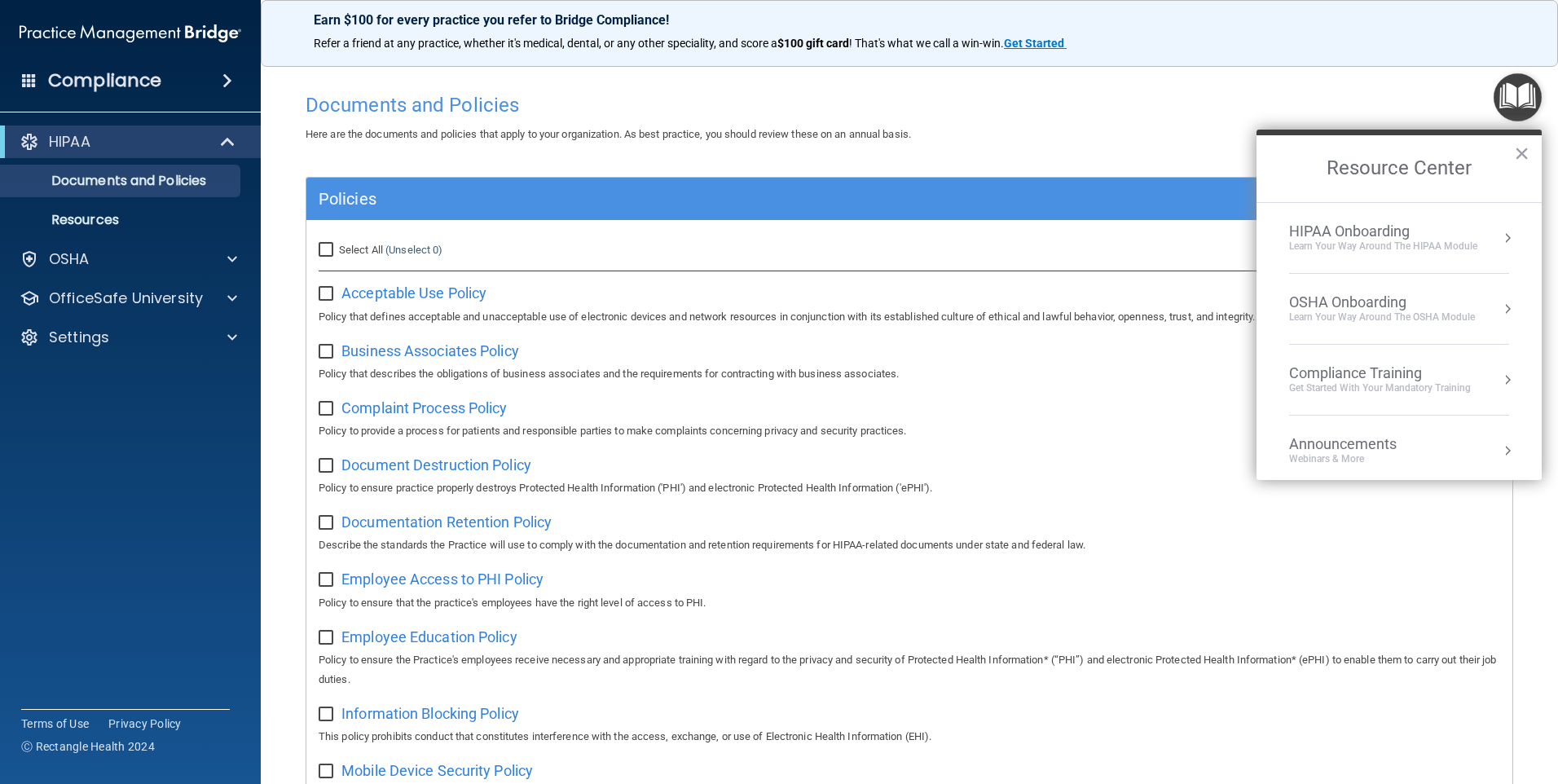
click at [749, 118] on div "Documents and Policies" at bounding box center [909, 105] width 1232 height 40
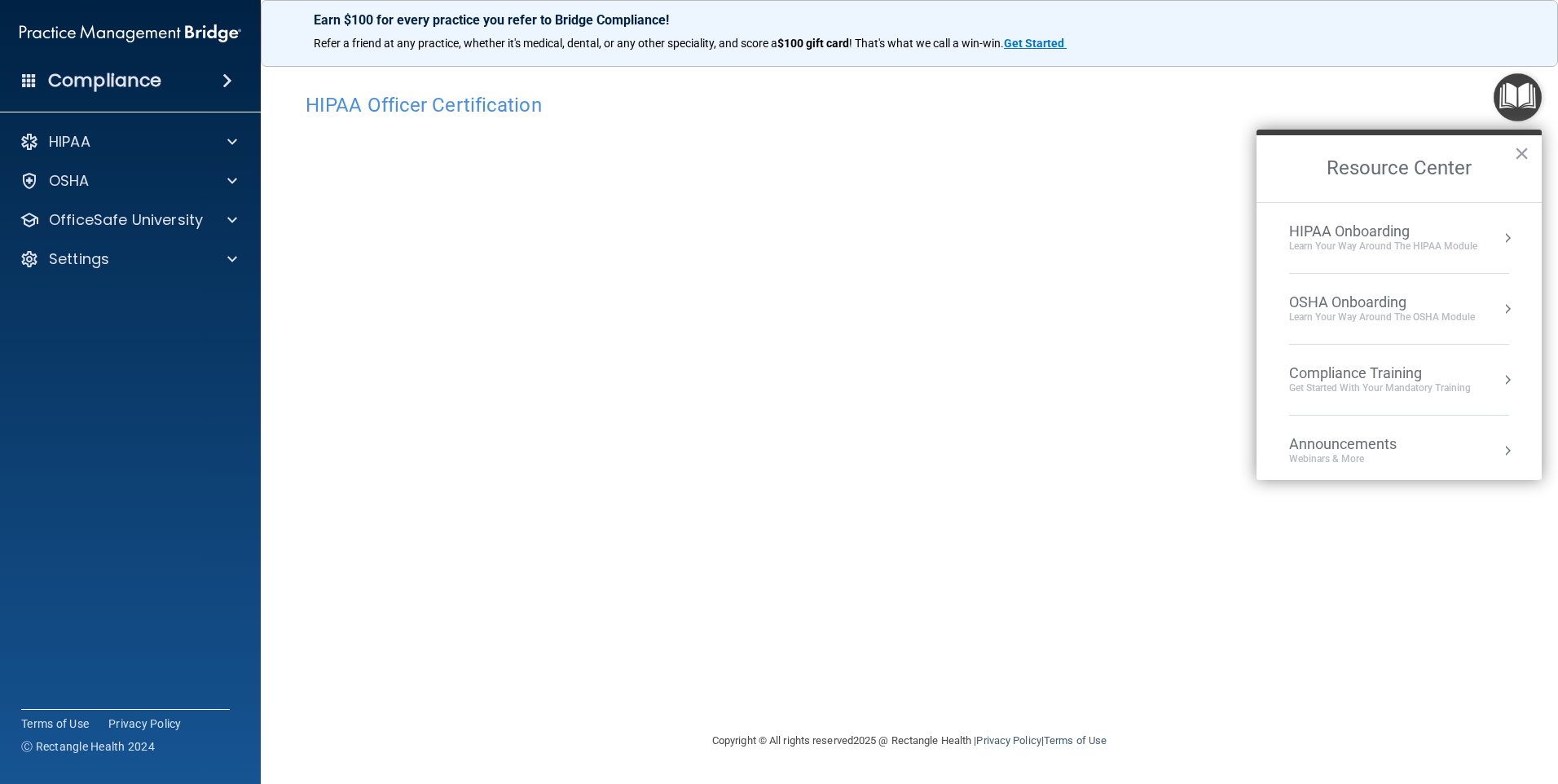
click at [1330, 244] on div "Learn Your Way around the HIPAA module" at bounding box center [1382, 247] width 188 height 14
